Goal: Task Accomplishment & Management: Use online tool/utility

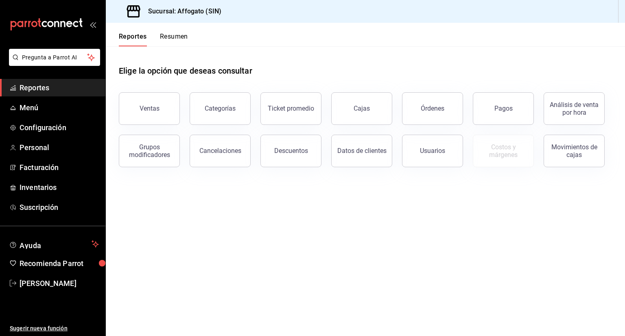
click at [38, 88] on span "Reportes" at bounding box center [59, 87] width 79 height 11
click at [176, 38] on button "Resumen" at bounding box center [174, 40] width 28 height 14
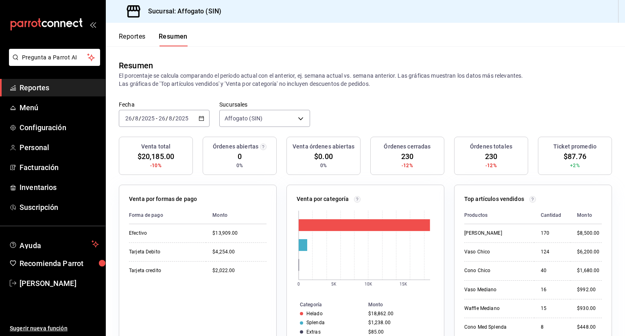
click at [47, 88] on span "Reportes" at bounding box center [59, 87] width 79 height 11
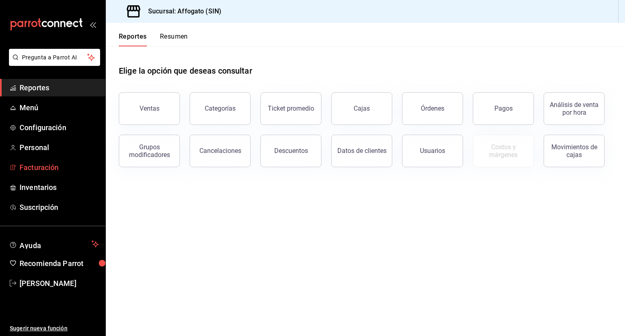
click at [50, 168] on span "Facturación" at bounding box center [59, 167] width 79 height 11
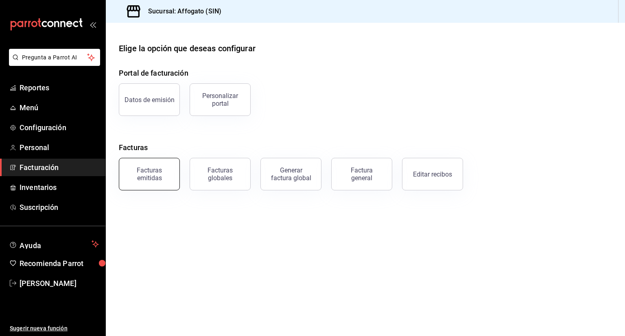
click at [151, 175] on div "Facturas emitidas" at bounding box center [149, 173] width 50 height 15
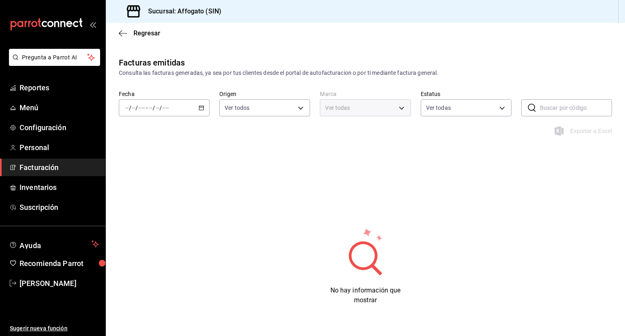
click at [203, 106] on icon "button" at bounding box center [202, 108] width 6 height 6
click at [151, 186] on span "Mes actual" at bounding box center [157, 187] width 63 height 9
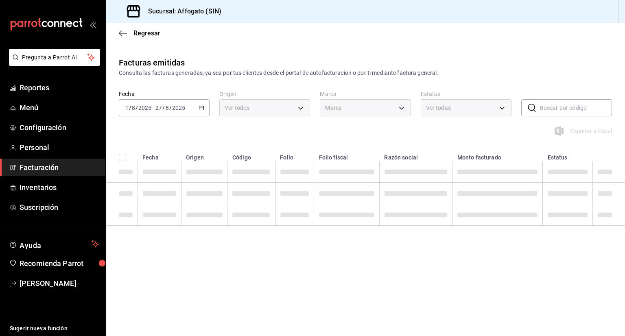
type input "bbc168be-d95f-4a83-8cf4-7438ee6b39ac"
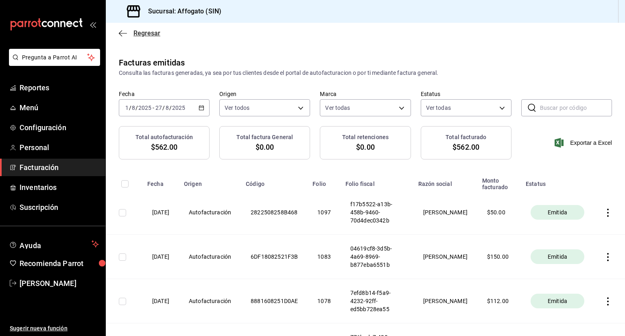
click at [123, 33] on icon "button" at bounding box center [123, 33] width 8 height 7
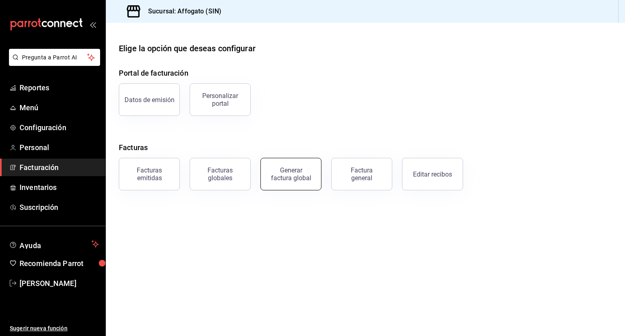
click at [293, 176] on div "Generar factura global" at bounding box center [291, 173] width 41 height 15
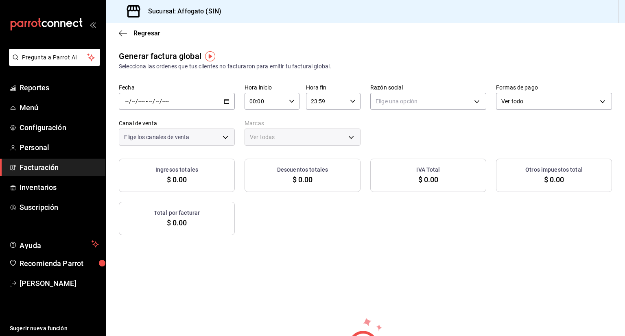
type input "PARROT,UBER_EATS,RAPPI,DIDI_FOOD,ONLINE"
click at [230, 103] on div "/ / - / /" at bounding box center [177, 101] width 116 height 17
click at [46, 87] on span "Reportes" at bounding box center [59, 87] width 79 height 11
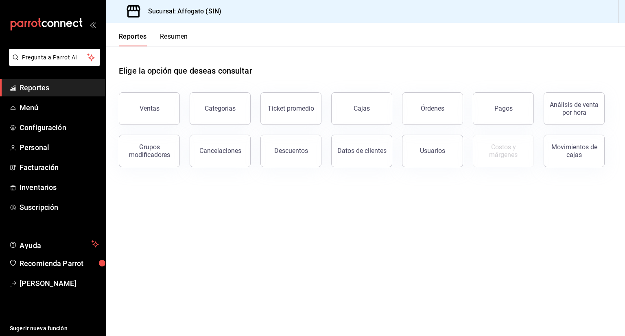
click at [173, 31] on div "Reportes Resumen" at bounding box center [147, 35] width 82 height 24
click at [175, 39] on button "Resumen" at bounding box center [174, 40] width 28 height 14
